Goal: Information Seeking & Learning: Find contact information

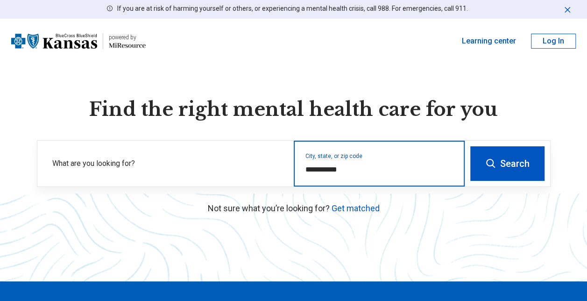
click at [343, 164] on input "**********" at bounding box center [379, 169] width 148 height 11
type input "*"
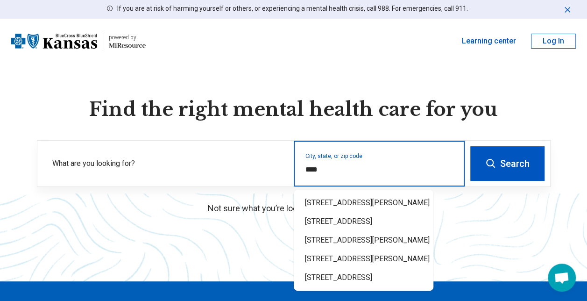
type input "*****"
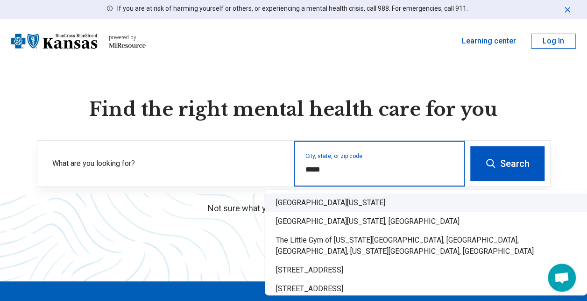
click at [348, 200] on div "North Kansas City, MO 64116" at bounding box center [426, 202] width 322 height 19
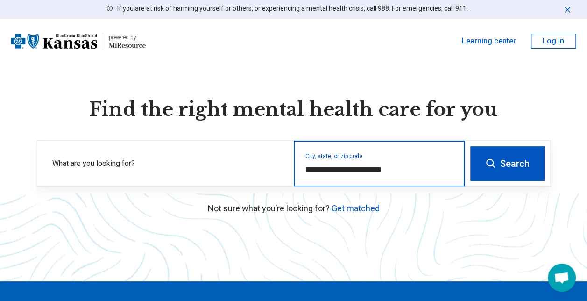
type input "**********"
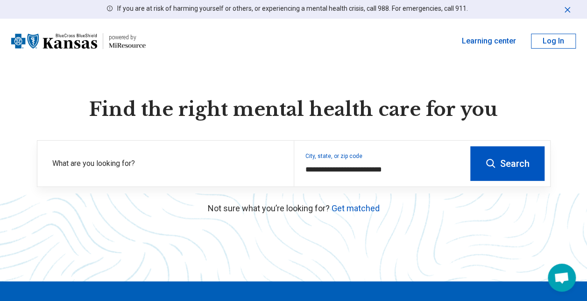
click at [499, 157] on button "Search" at bounding box center [507, 163] width 74 height 35
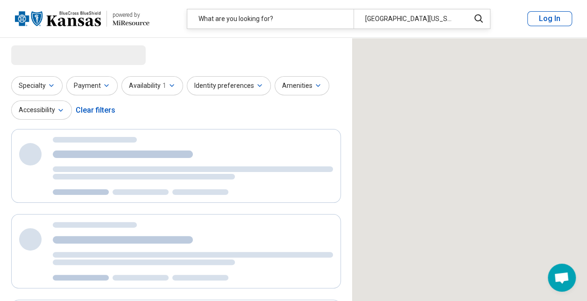
select select "***"
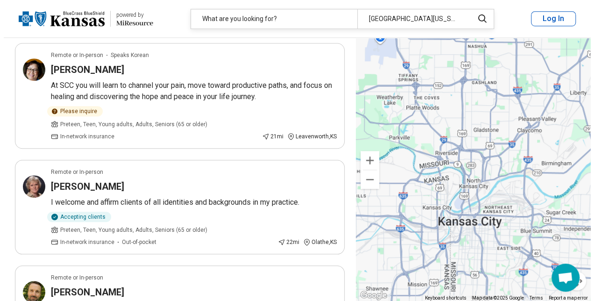
scroll to position [328, 0]
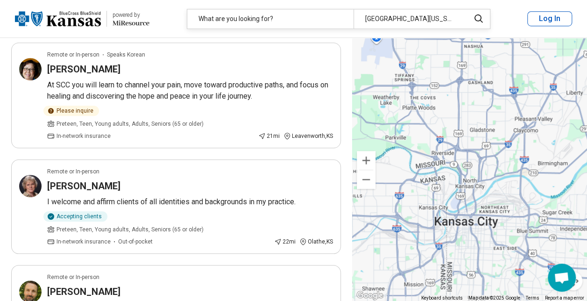
click at [549, 16] on button "Log In" at bounding box center [549, 18] width 45 height 15
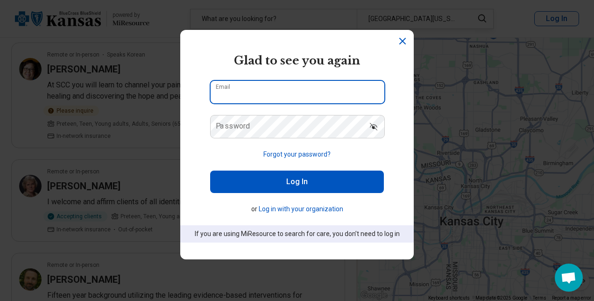
click at [315, 82] on input "Email" at bounding box center [297, 92] width 174 height 22
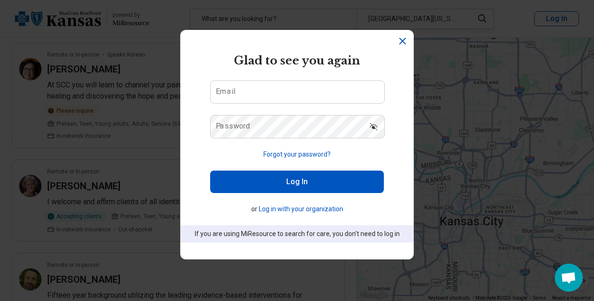
click at [273, 71] on form "Glad to see you again Email Password Forgot your password? Log In or Log in wit…" at bounding box center [297, 147] width 174 height 190
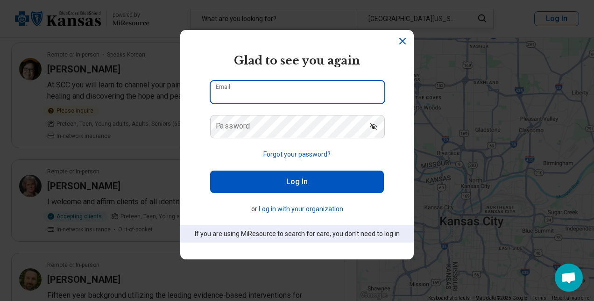
click at [263, 91] on input "Email" at bounding box center [297, 92] width 174 height 22
type input "**********"
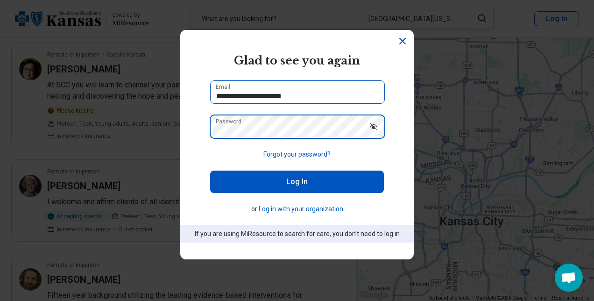
click at [210, 170] on button "Log In" at bounding box center [297, 181] width 174 height 22
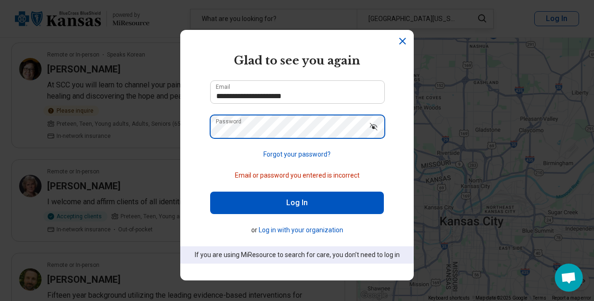
click at [210, 191] on button "Log In" at bounding box center [297, 202] width 174 height 22
click at [299, 154] on button "Forgot your password?" at bounding box center [296, 154] width 67 height 10
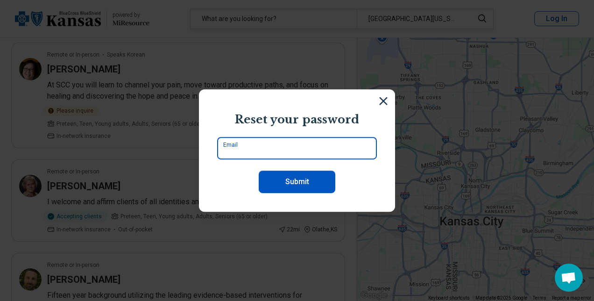
click at [317, 145] on input "Email" at bounding box center [297, 148] width 160 height 22
type input "**********"
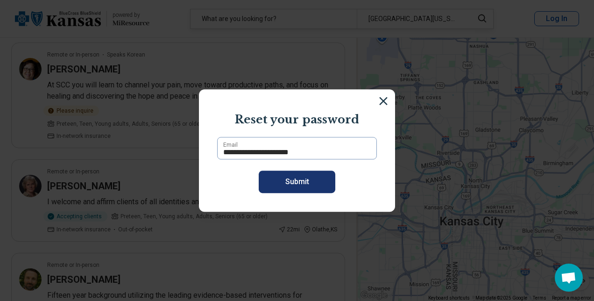
click at [301, 182] on button "Submit" at bounding box center [297, 181] width 77 height 22
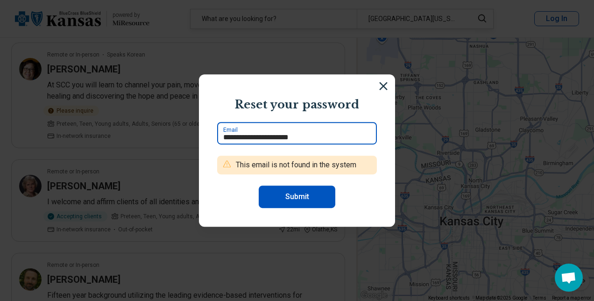
click at [319, 136] on input "**********" at bounding box center [297, 133] width 160 height 22
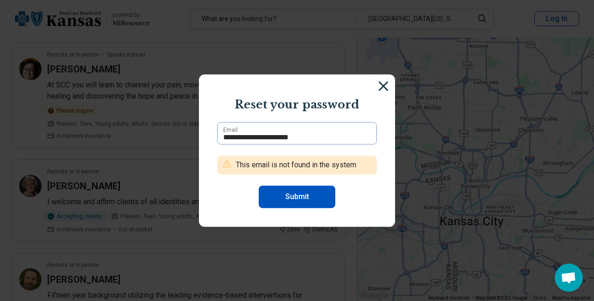
click at [378, 86] on img at bounding box center [383, 86] width 10 height 10
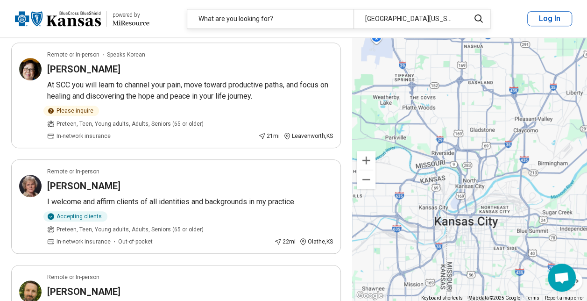
click at [544, 20] on button "Log In" at bounding box center [549, 18] width 45 height 15
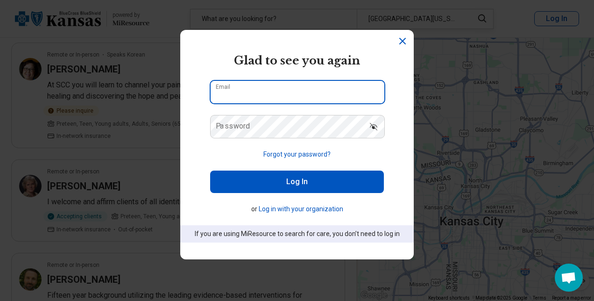
click at [316, 93] on input "Email" at bounding box center [297, 92] width 174 height 22
type input "**********"
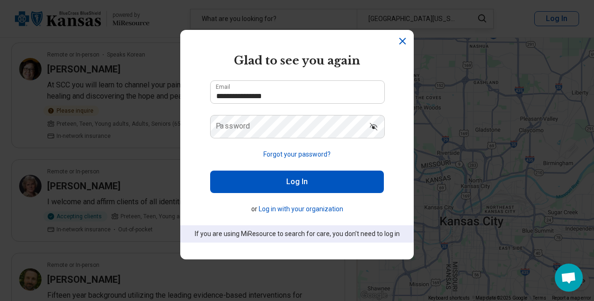
click at [303, 158] on button "Forgot your password?" at bounding box center [296, 154] width 67 height 10
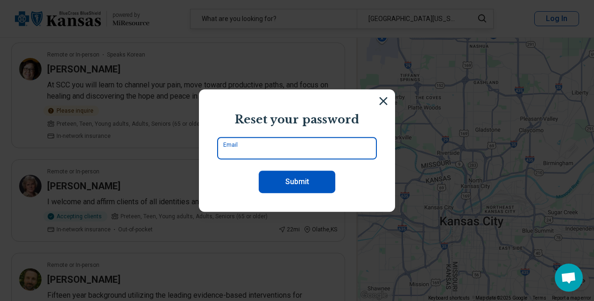
click at [285, 149] on input "Email" at bounding box center [297, 148] width 160 height 22
type input "**********"
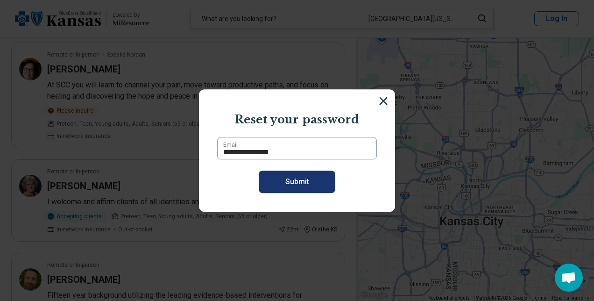
click at [299, 179] on button "Submit" at bounding box center [297, 181] width 77 height 22
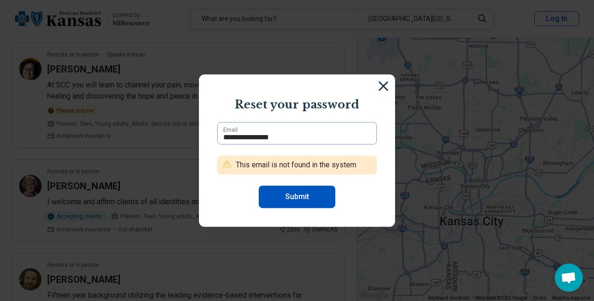
click at [380, 84] on img at bounding box center [383, 86] width 10 height 10
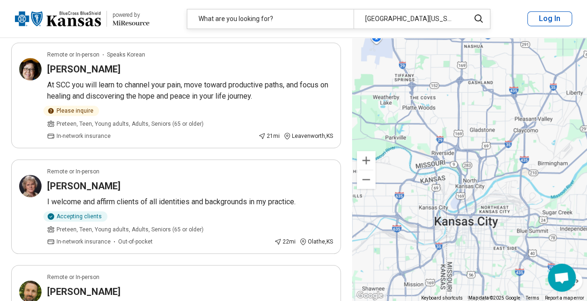
click at [549, 20] on button "Log In" at bounding box center [549, 18] width 45 height 15
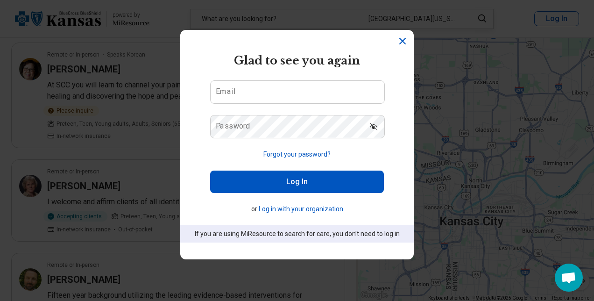
click at [308, 210] on button "Log in with your organization" at bounding box center [301, 209] width 84 height 10
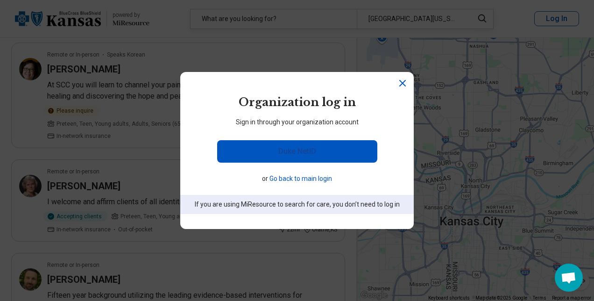
click at [297, 147] on link "Duke NetID" at bounding box center [297, 151] width 160 height 22
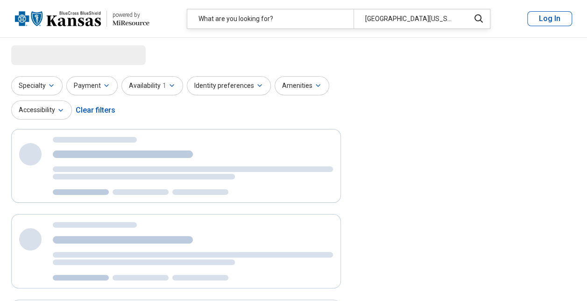
select select "***"
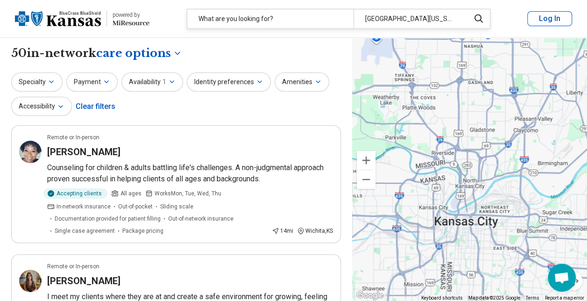
click at [553, 18] on button "Log In" at bounding box center [549, 18] width 45 height 15
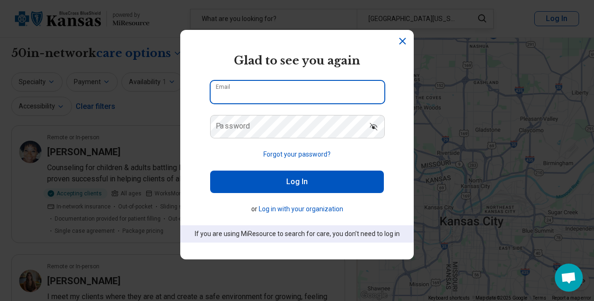
click at [323, 89] on input "Email" at bounding box center [297, 92] width 174 height 22
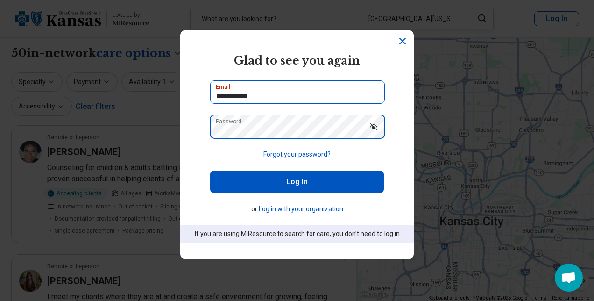
click at [210, 170] on button "Log In" at bounding box center [297, 181] width 174 height 22
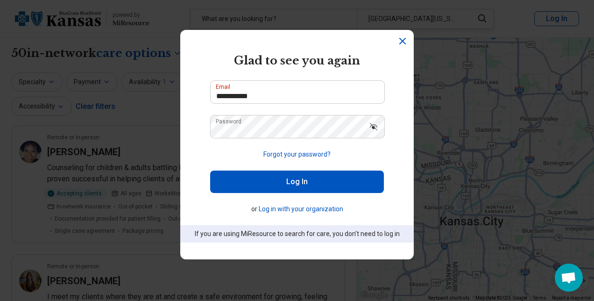
click at [294, 180] on button "Log In" at bounding box center [297, 181] width 174 height 22
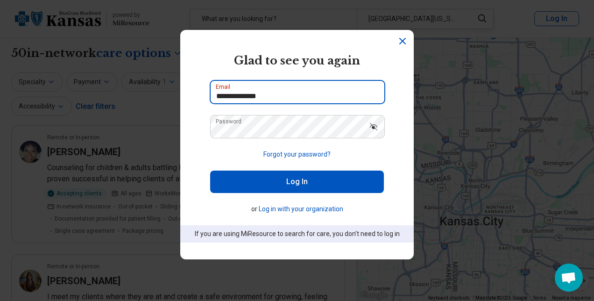
type input "**********"
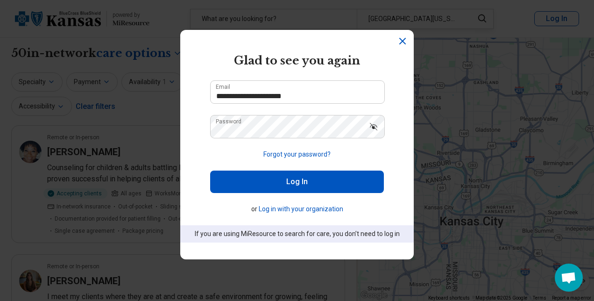
click at [296, 187] on button "Log In" at bounding box center [297, 181] width 174 height 22
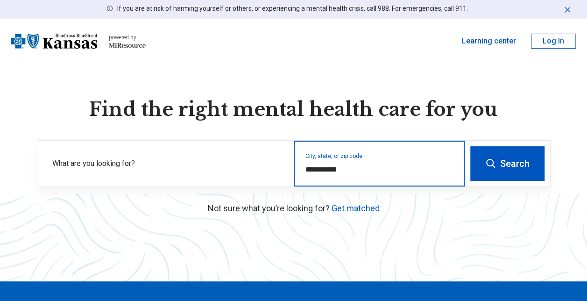
click at [410, 165] on input "**********" at bounding box center [379, 169] width 148 height 11
click at [345, 170] on input "**********" at bounding box center [379, 169] width 148 height 11
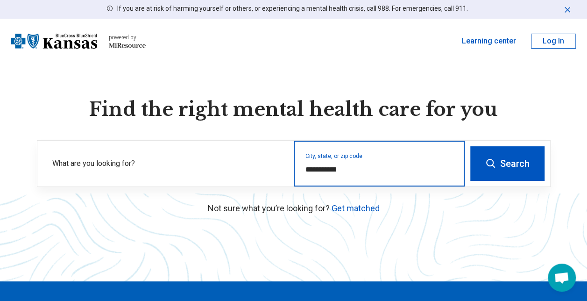
click at [345, 170] on input "**********" at bounding box center [379, 169] width 148 height 11
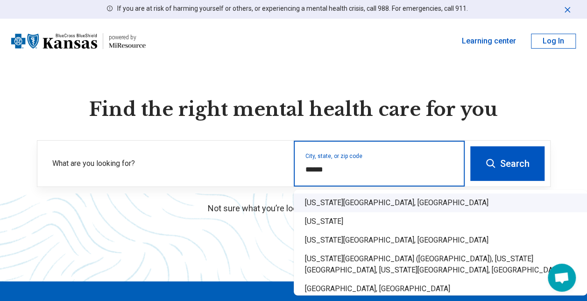
click at [347, 210] on div "Kansas City, MO" at bounding box center [440, 202] width 293 height 19
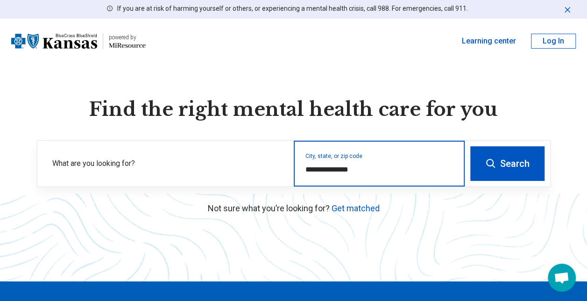
type input "**********"
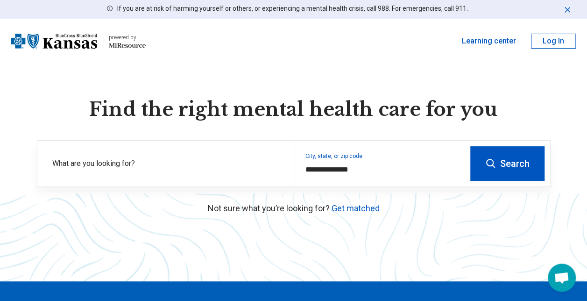
click at [506, 177] on button "Search" at bounding box center [507, 163] width 74 height 35
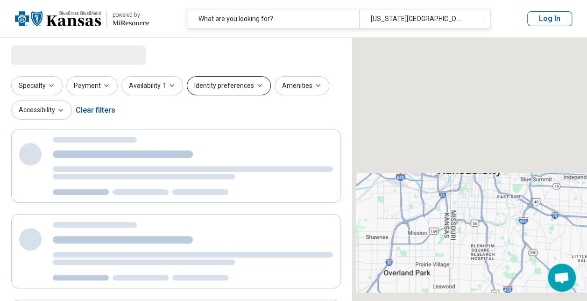
select select "***"
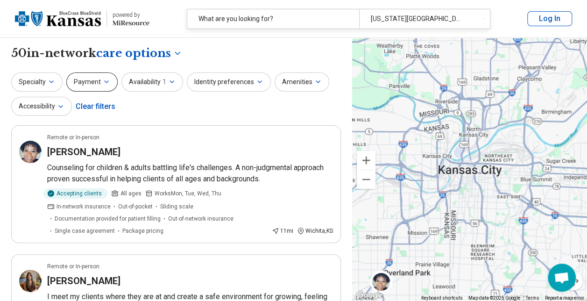
click at [91, 83] on button "Payment" at bounding box center [91, 81] width 51 height 19
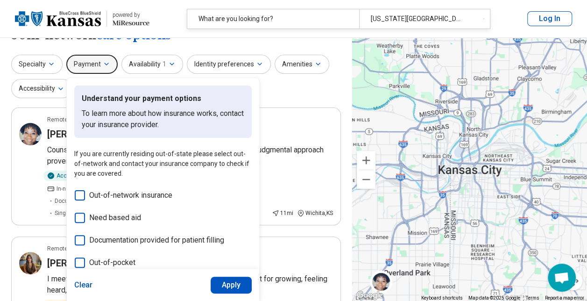
scroll to position [17, 0]
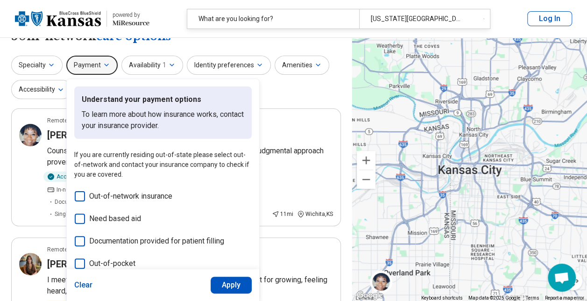
click at [101, 69] on button "Payment" at bounding box center [91, 65] width 51 height 19
click at [295, 97] on div "Specialty Payment Understand your payment options To learn more about how insur…" at bounding box center [175, 78] width 329 height 45
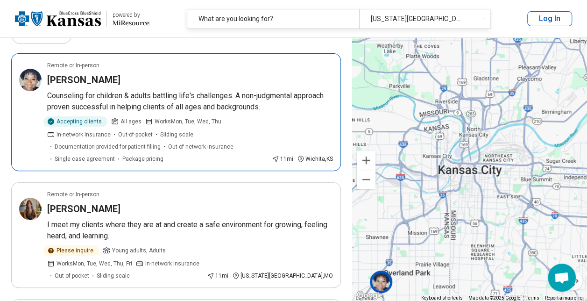
scroll to position [0, 0]
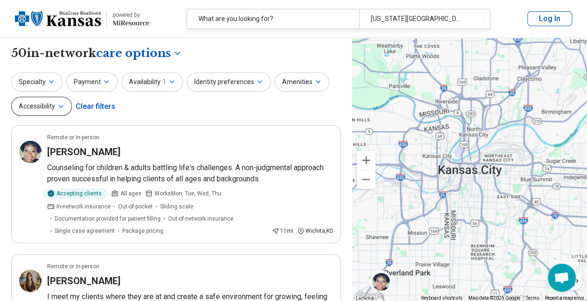
click at [57, 112] on button "Accessibility" at bounding box center [41, 106] width 61 height 19
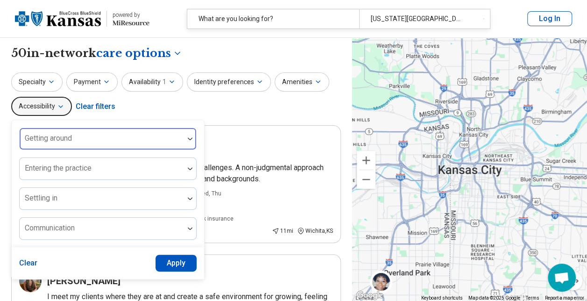
click at [64, 131] on div at bounding box center [102, 138] width 164 height 21
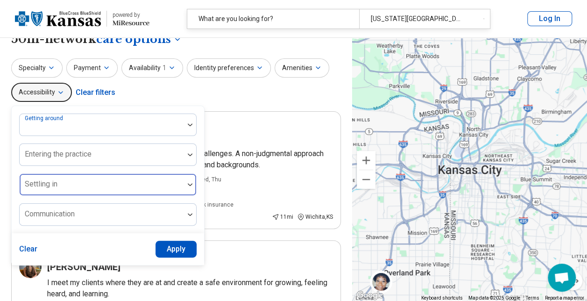
scroll to position [14, 0]
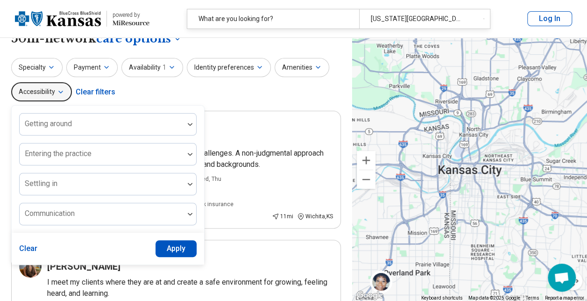
click at [231, 99] on div "Specialty Payment Availability 1 Identity preferences Amenities Accessibility G…" at bounding box center [175, 80] width 329 height 45
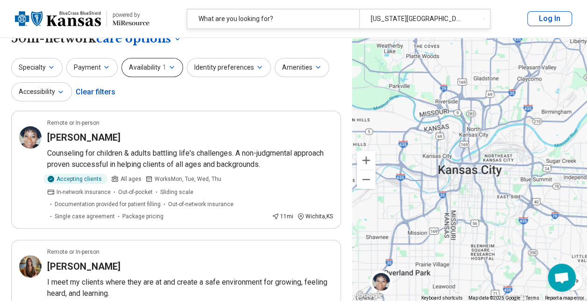
click at [168, 58] on button "Availability 1" at bounding box center [152, 67] width 62 height 19
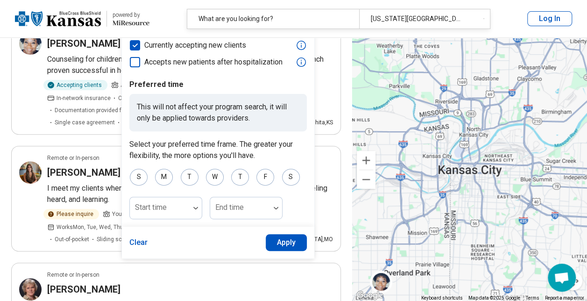
scroll to position [109, 0]
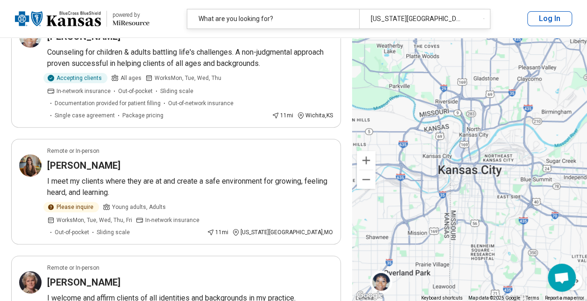
scroll to position [116, 0]
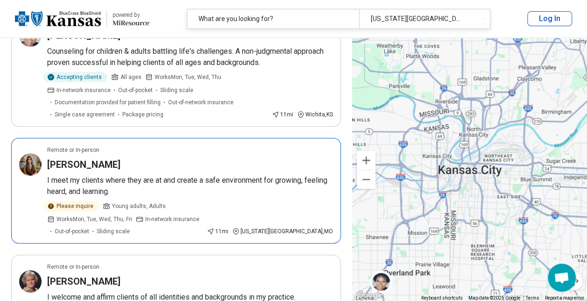
click at [78, 159] on h3 "Shannon Conover" at bounding box center [83, 164] width 73 height 13
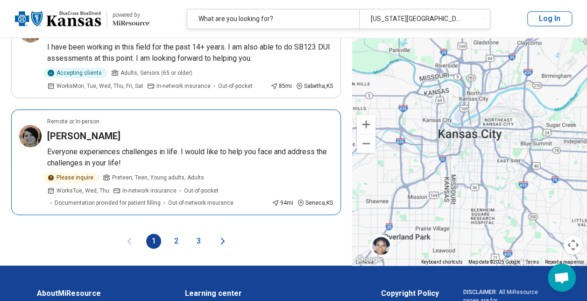
scroll to position [2070, 0]
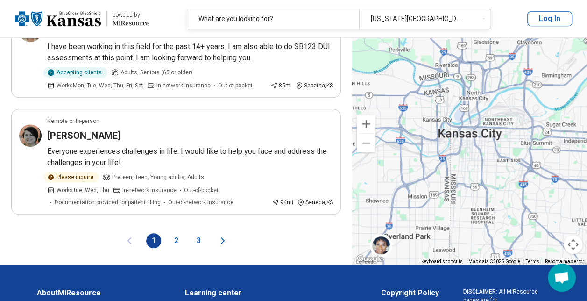
click at [178, 233] on button "2" at bounding box center [175, 240] width 15 height 15
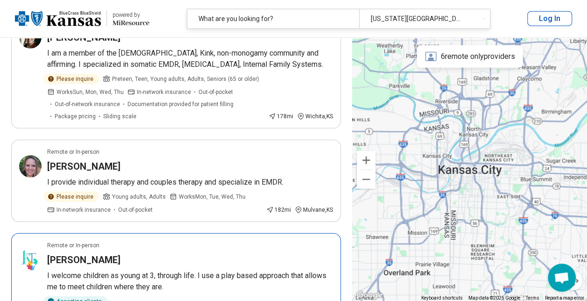
scroll to position [1259, 0]
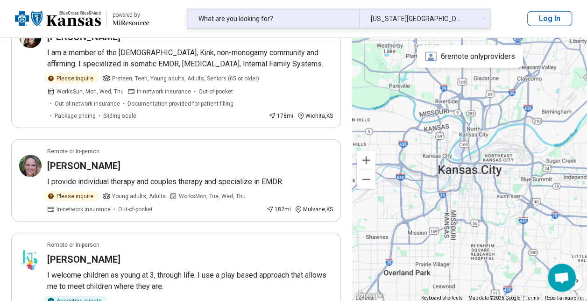
click at [391, 20] on div "Kansas City, MO" at bounding box center [416, 18] width 115 height 19
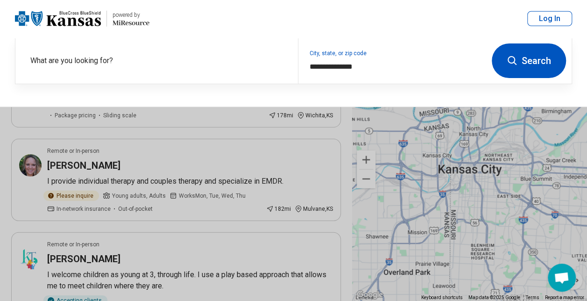
scroll to position [1258, 0]
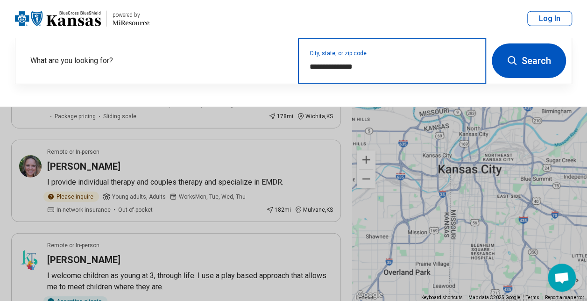
click at [373, 64] on input "**********" at bounding box center [391, 66] width 165 height 11
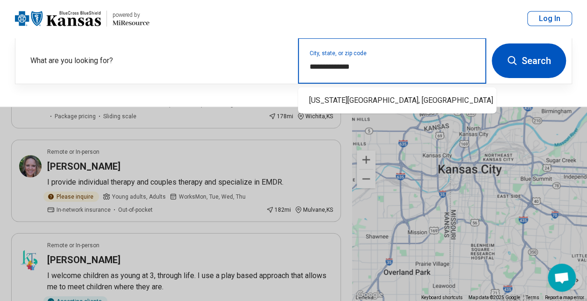
type input "**********"
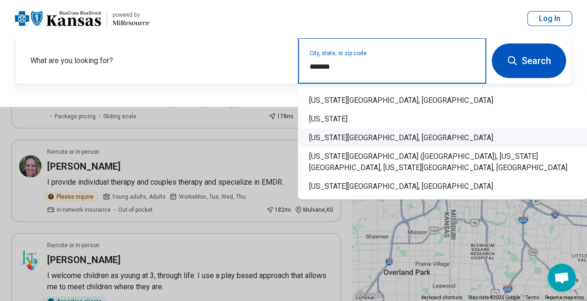
click at [380, 135] on div "Kansas City, KS" at bounding box center [442, 137] width 289 height 19
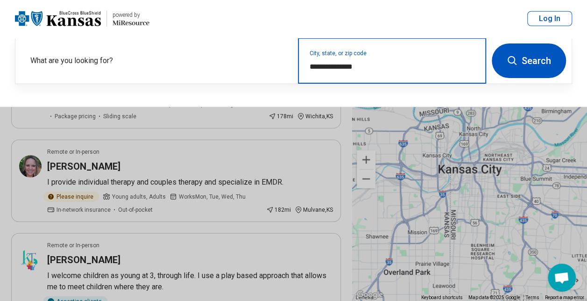
type input "**********"
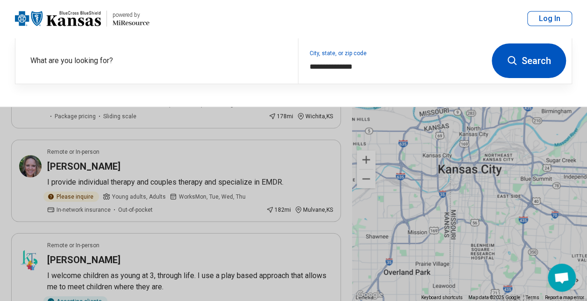
click at [538, 51] on button "Search" at bounding box center [528, 60] width 74 height 35
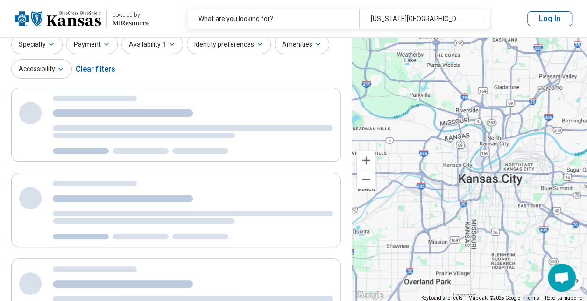
scroll to position [0, 0]
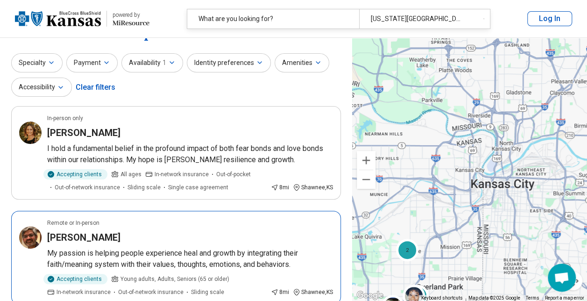
scroll to position [19, 0]
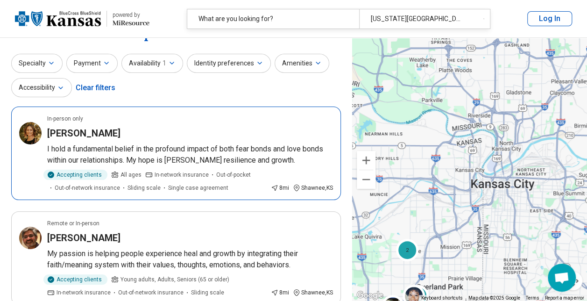
click at [84, 134] on h3 "Lisa Moore" at bounding box center [83, 132] width 73 height 13
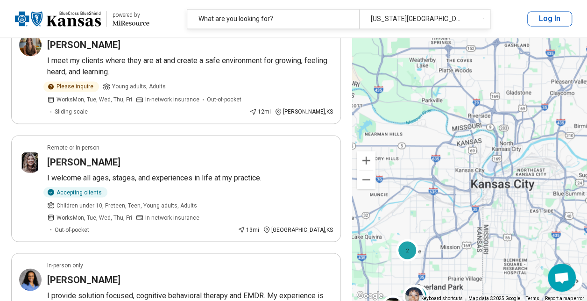
scroll to position [760, 0]
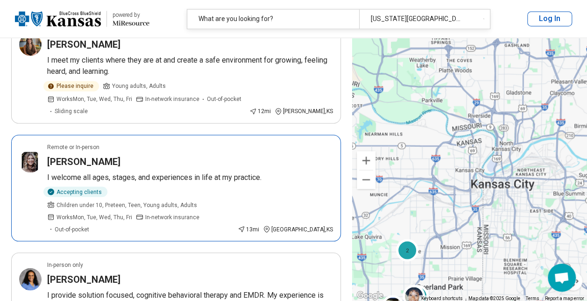
click at [67, 154] on h3 "Samantha Welty" at bounding box center [83, 160] width 73 height 13
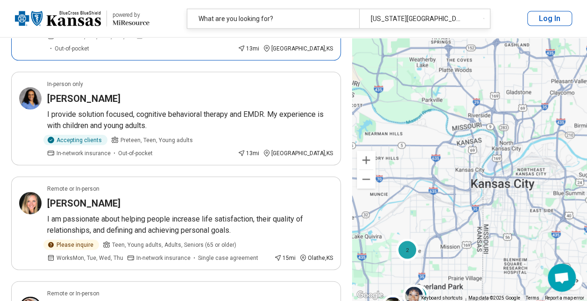
scroll to position [945, 0]
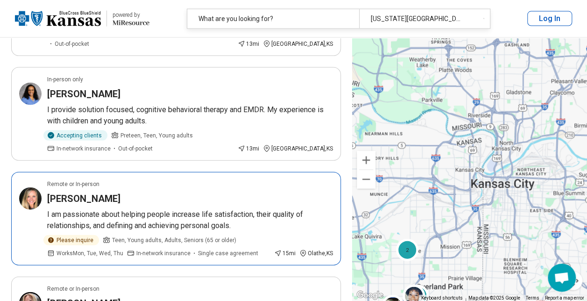
click at [69, 192] on h3 "Angela Hullinger" at bounding box center [83, 198] width 73 height 13
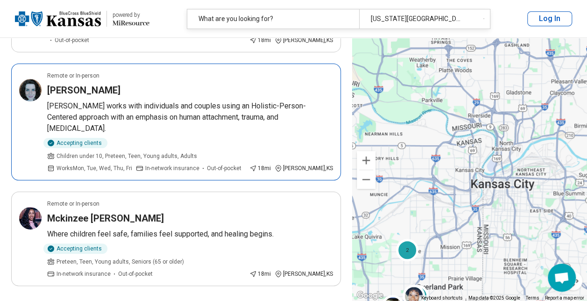
scroll to position [2020, 0]
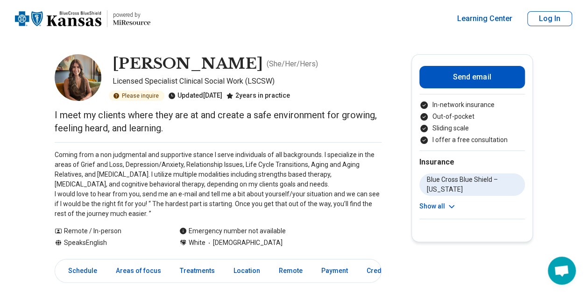
click at [91, 69] on img at bounding box center [78, 77] width 47 height 47
click at [449, 202] on icon at bounding box center [451, 206] width 9 height 9
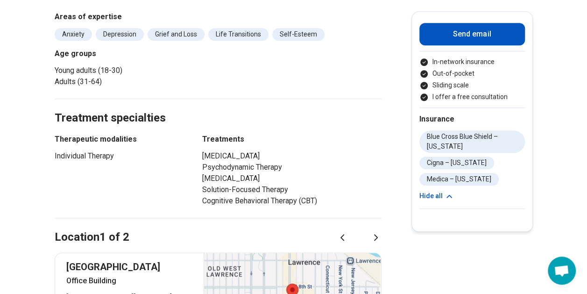
scroll to position [410, 0]
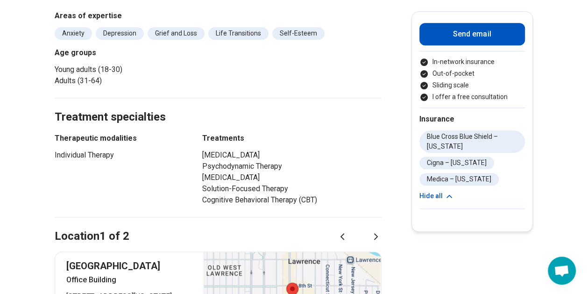
click at [321, 208] on div "Location 1 of 2" at bounding box center [218, 225] width 327 height 38
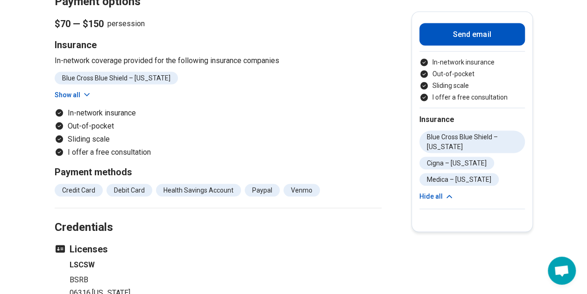
scroll to position [845, 0]
click at [153, 196] on h2 "Credentials" at bounding box center [218, 215] width 327 height 38
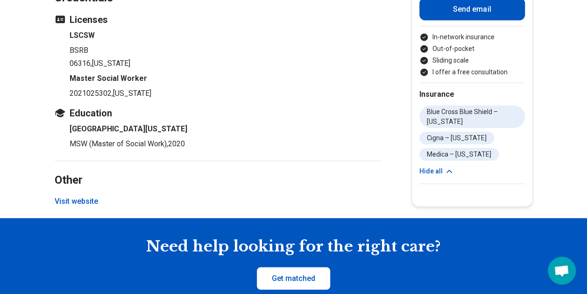
scroll to position [1073, 0]
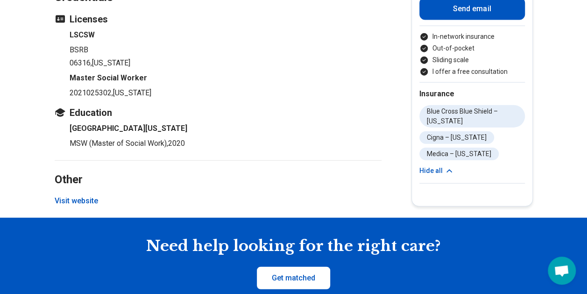
click at [74, 199] on button "Visit website" at bounding box center [76, 200] width 43 height 11
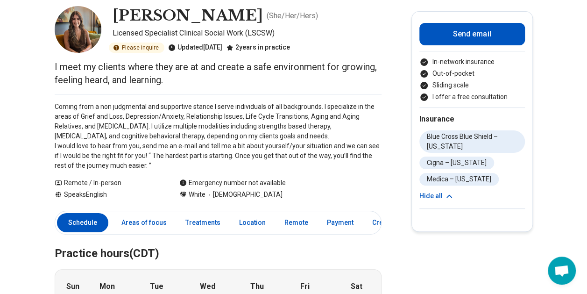
scroll to position [48, 7]
click at [139, 221] on link "Areas of focus" at bounding box center [144, 222] width 56 height 19
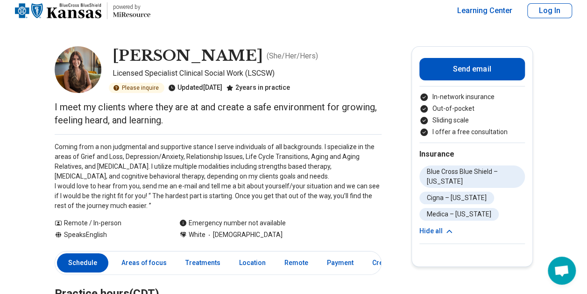
scroll to position [0, 7]
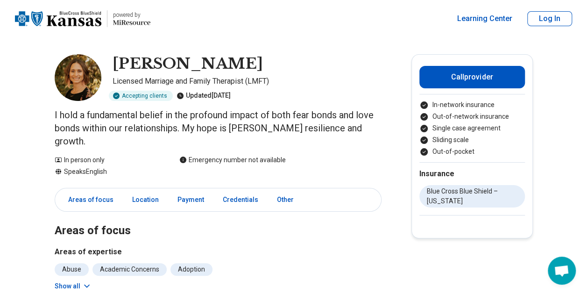
click at [88, 85] on img at bounding box center [78, 77] width 47 height 47
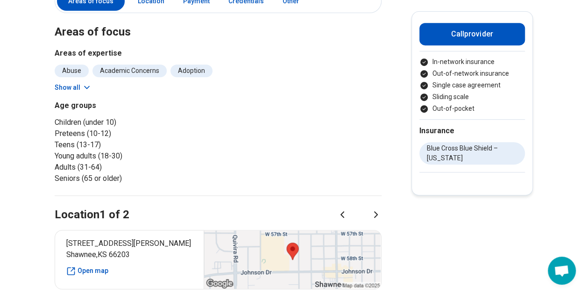
scroll to position [200, 0]
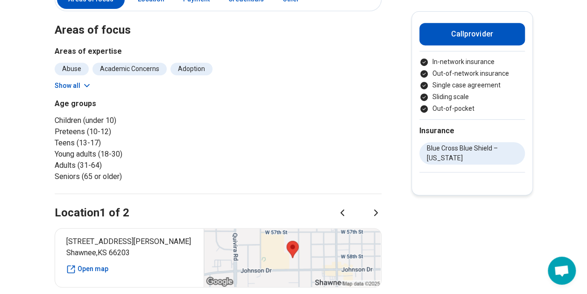
click at [87, 84] on icon at bounding box center [86, 85] width 5 height 2
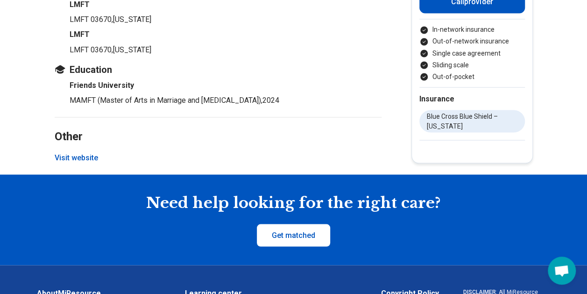
scroll to position [835, 0]
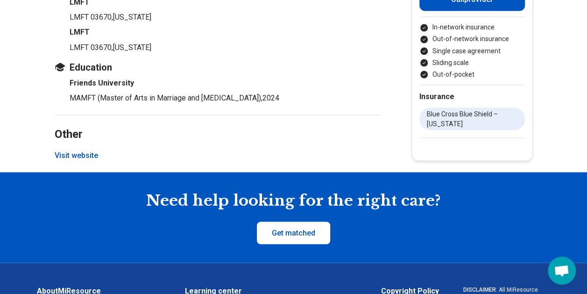
click at [86, 149] on button "Visit website" at bounding box center [76, 154] width 43 height 11
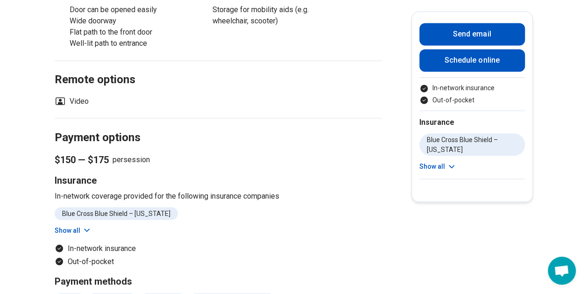
scroll to position [827, 0]
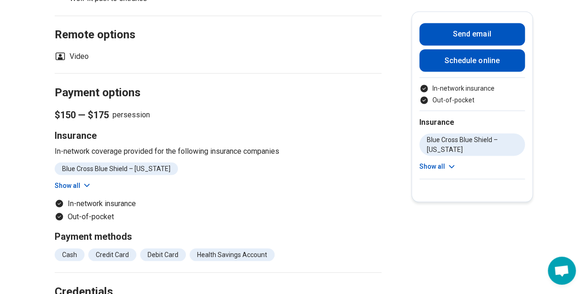
click at [85, 182] on icon at bounding box center [86, 184] width 9 height 9
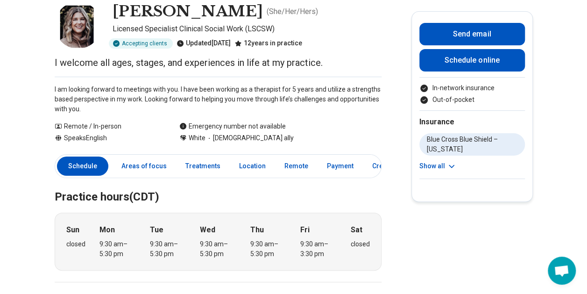
scroll to position [0, 0]
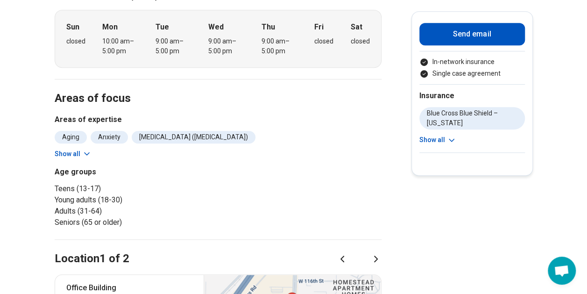
scroll to position [263, 0]
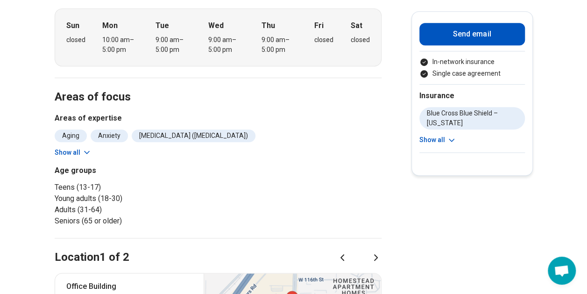
click at [91, 147] on icon at bounding box center [86, 151] width 9 height 9
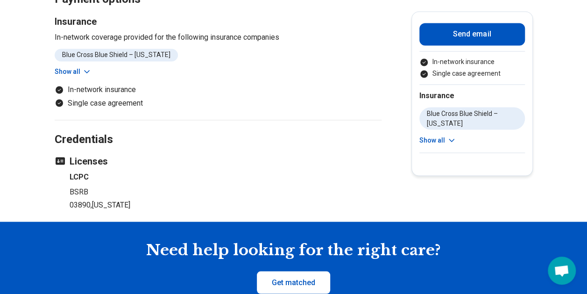
scroll to position [784, 0]
